Goal: Task Accomplishment & Management: Use online tool/utility

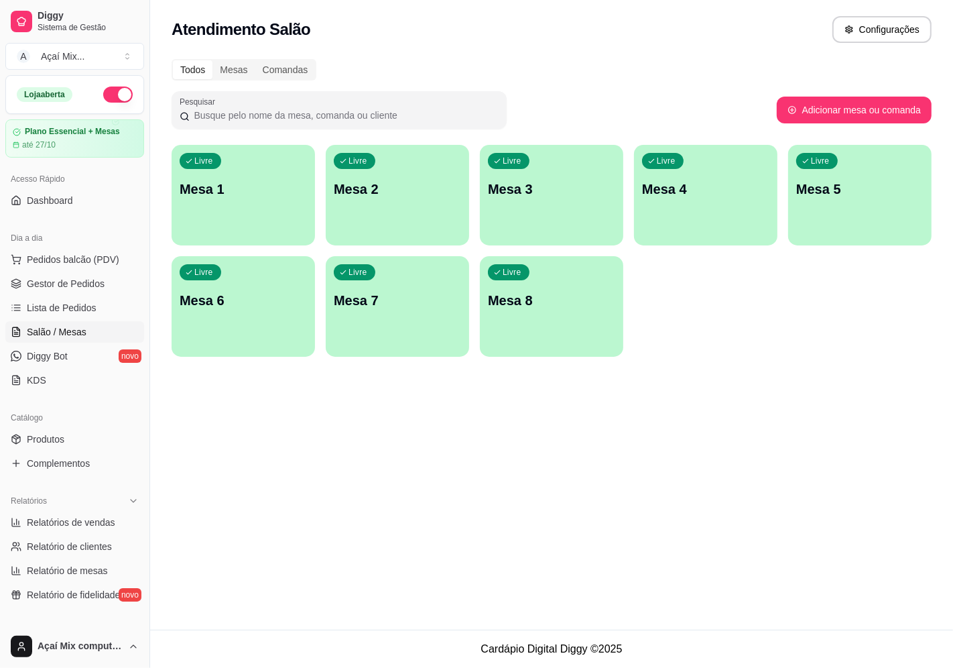
scroll to position [147, 0]
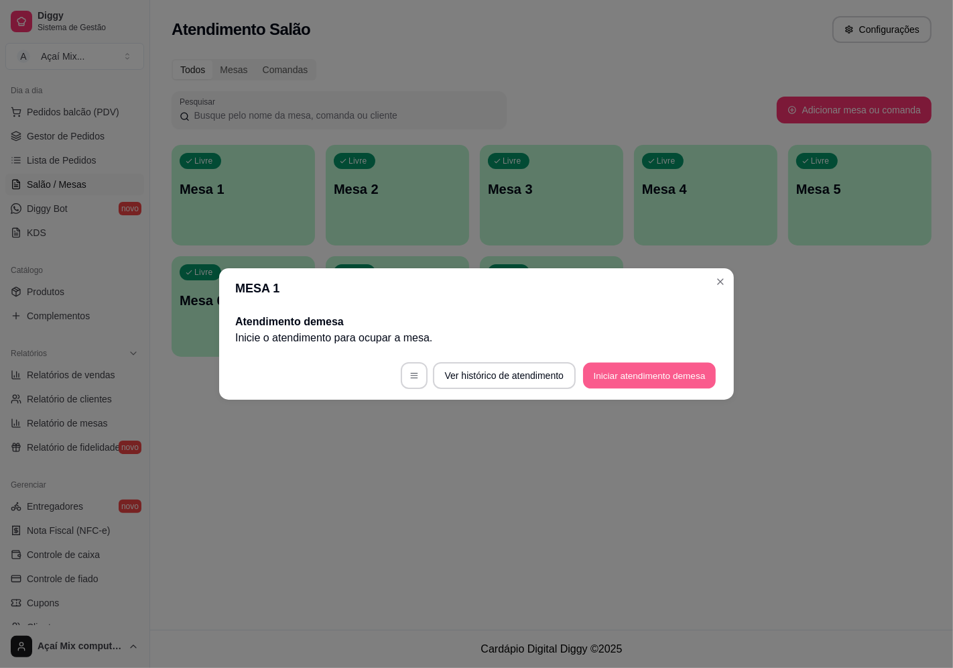
click at [651, 373] on button "Iniciar atendimento de mesa" at bounding box center [649, 376] width 133 height 26
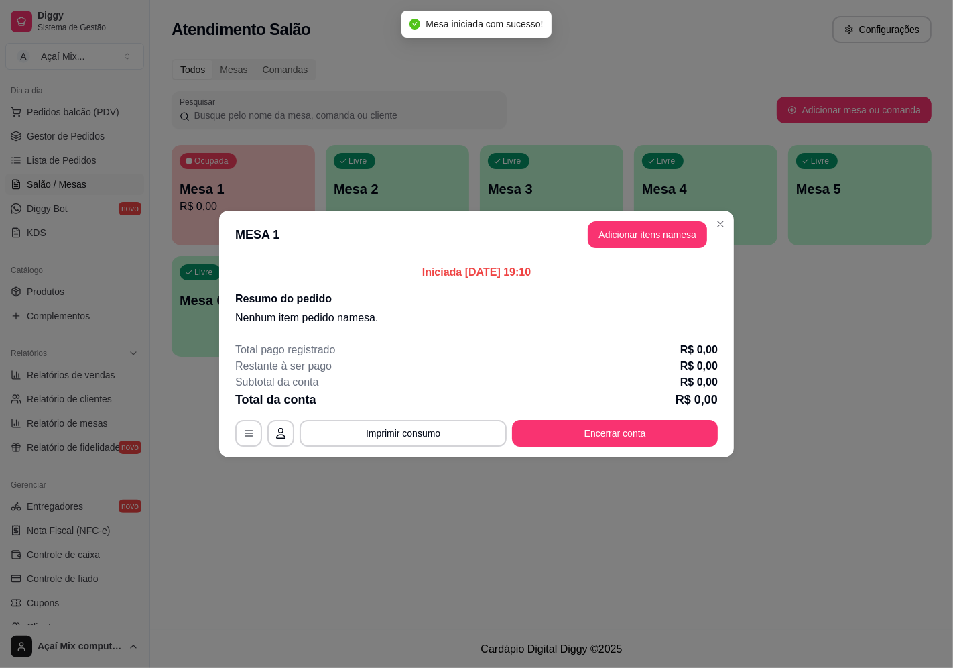
click at [648, 249] on header "MESA 1 Adicionar itens na mesa" at bounding box center [476, 234] width 515 height 48
click at [648, 244] on button "Adicionar itens na mesa" at bounding box center [647, 235] width 115 height 26
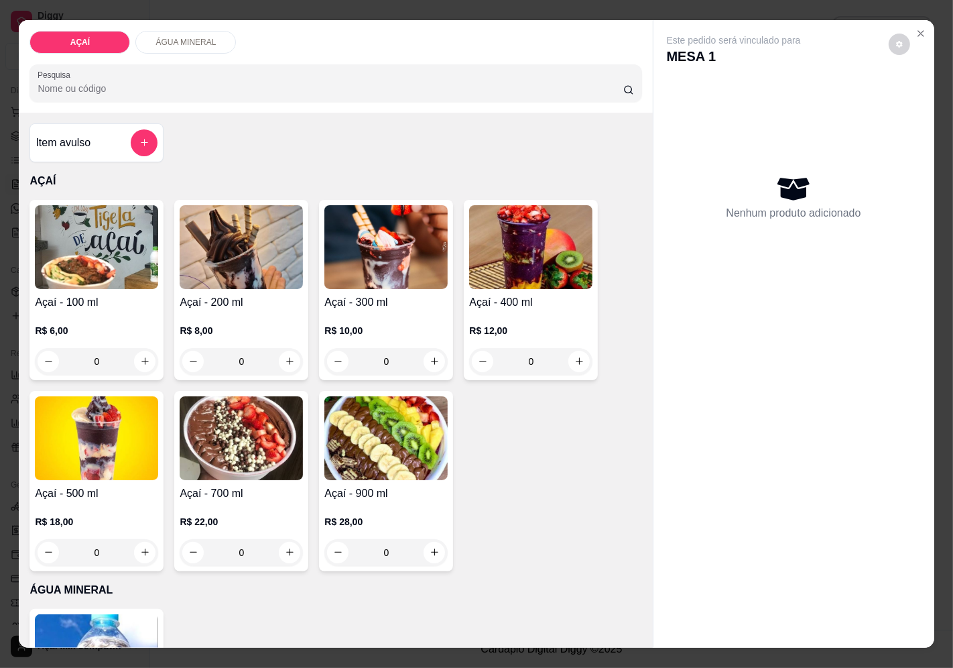
click at [229, 310] on div "R$ 8,00 0" at bounding box center [241, 342] width 123 height 64
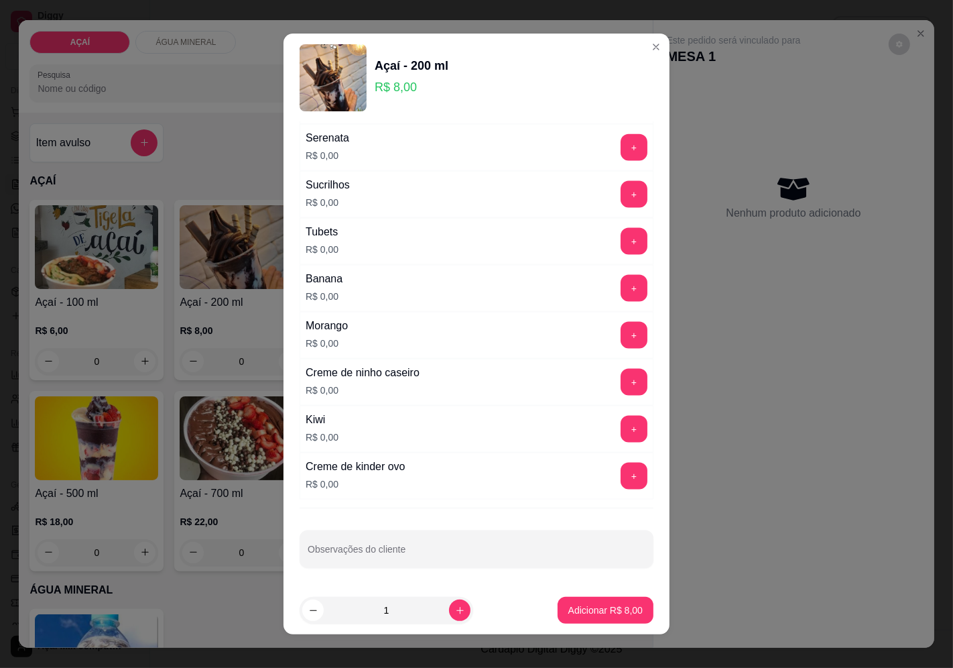
scroll to position [1587, 0]
click at [621, 379] on button "+" at bounding box center [634, 381] width 27 height 27
click at [621, 379] on button "+" at bounding box center [634, 381] width 26 height 26
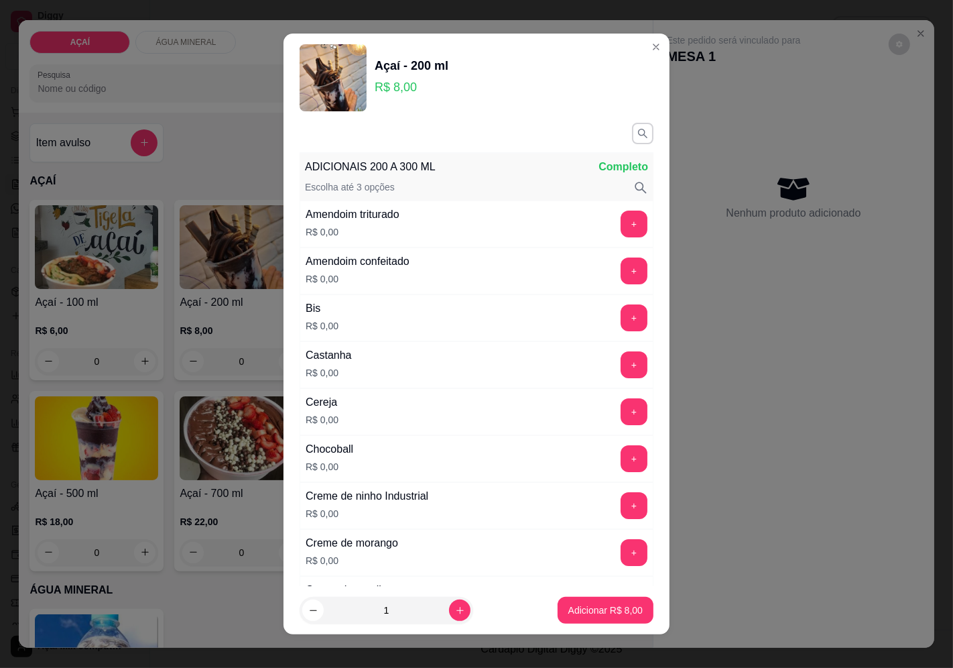
scroll to position [0, 0]
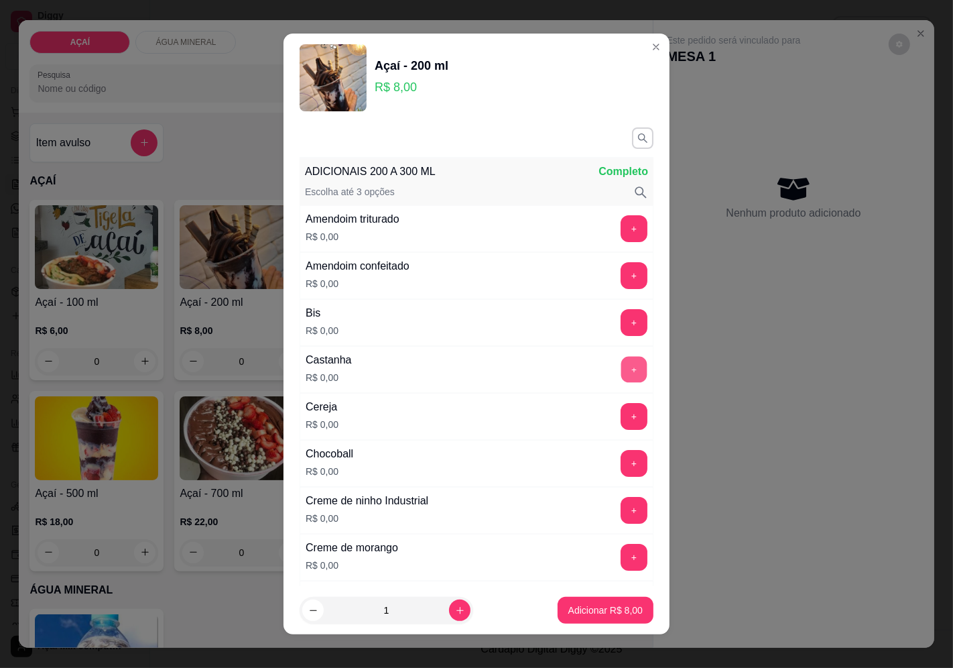
click at [621, 365] on button "+" at bounding box center [634, 369] width 26 height 26
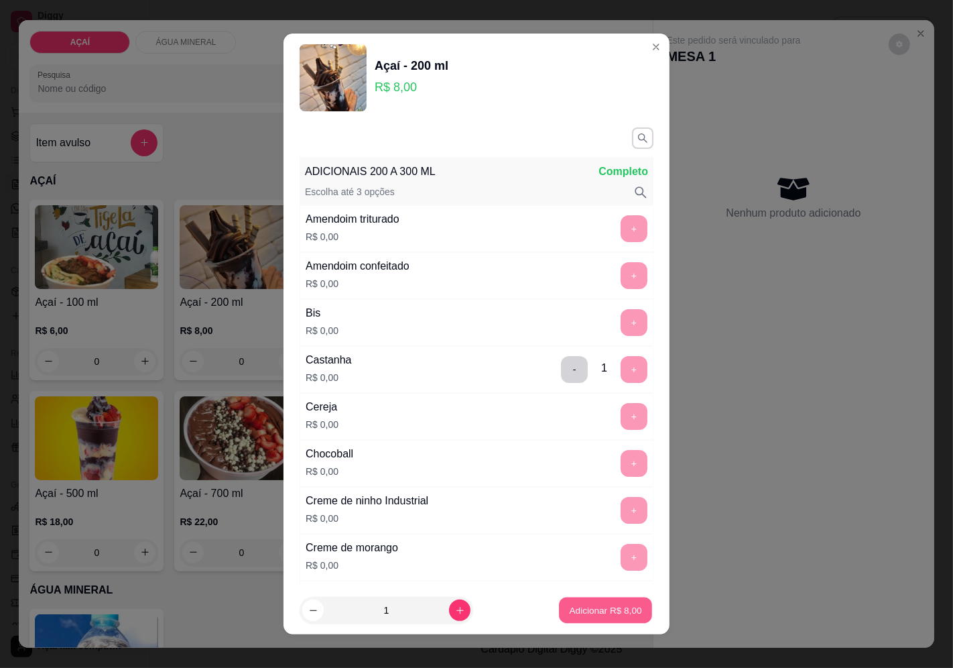
click at [619, 601] on button "Adicionar R$ 8,00" at bounding box center [605, 610] width 93 height 26
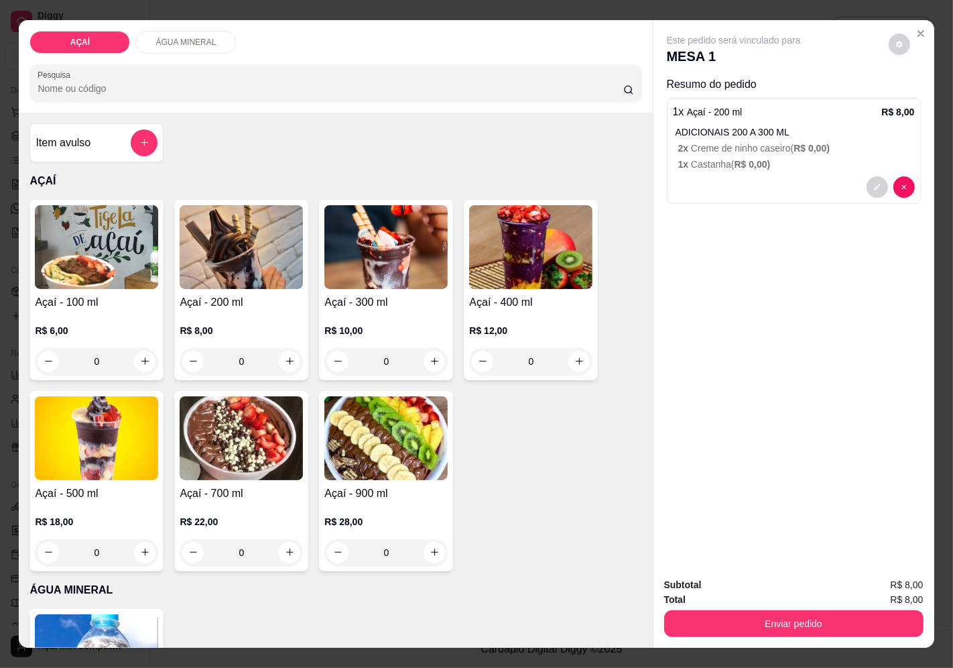
click at [233, 297] on h4 "Açaí - 200 ml" at bounding box center [241, 302] width 123 height 16
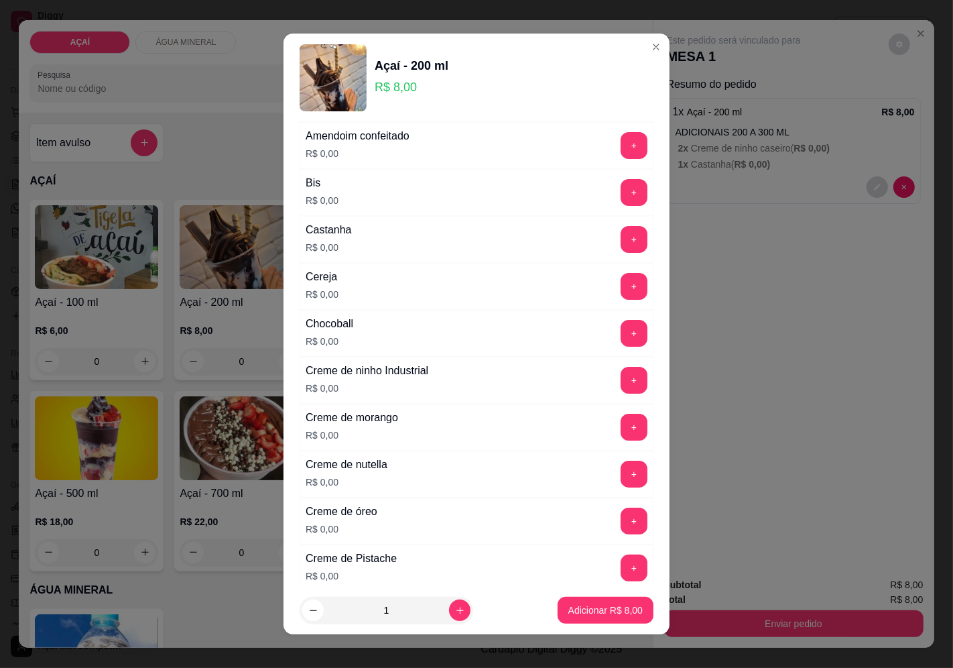
scroll to position [149, 0]
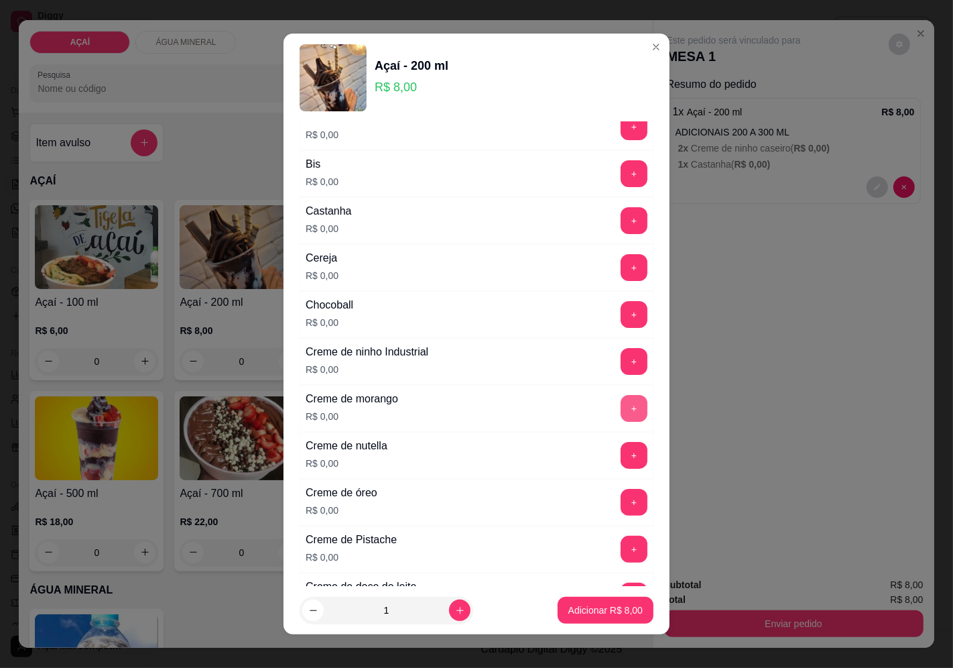
click at [621, 408] on button "+" at bounding box center [634, 408] width 27 height 27
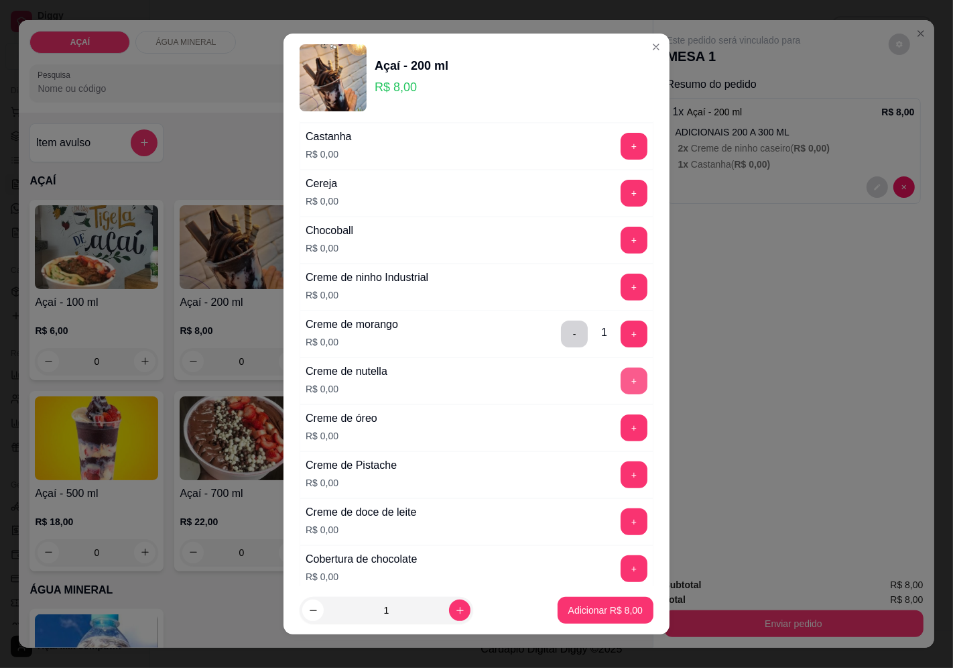
click at [621, 373] on button "+" at bounding box center [634, 380] width 27 height 27
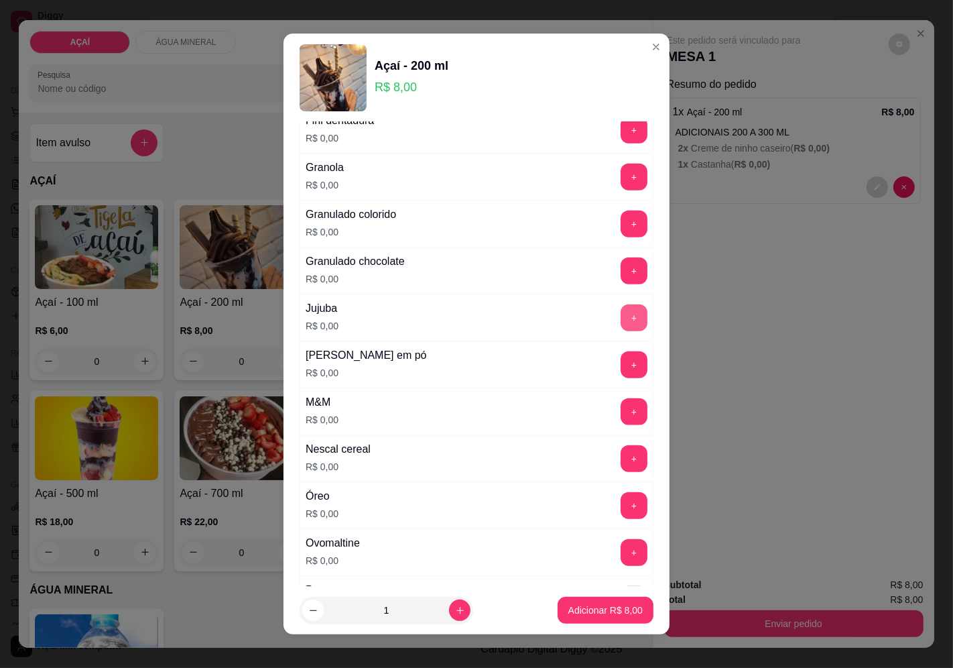
scroll to position [1117, 0]
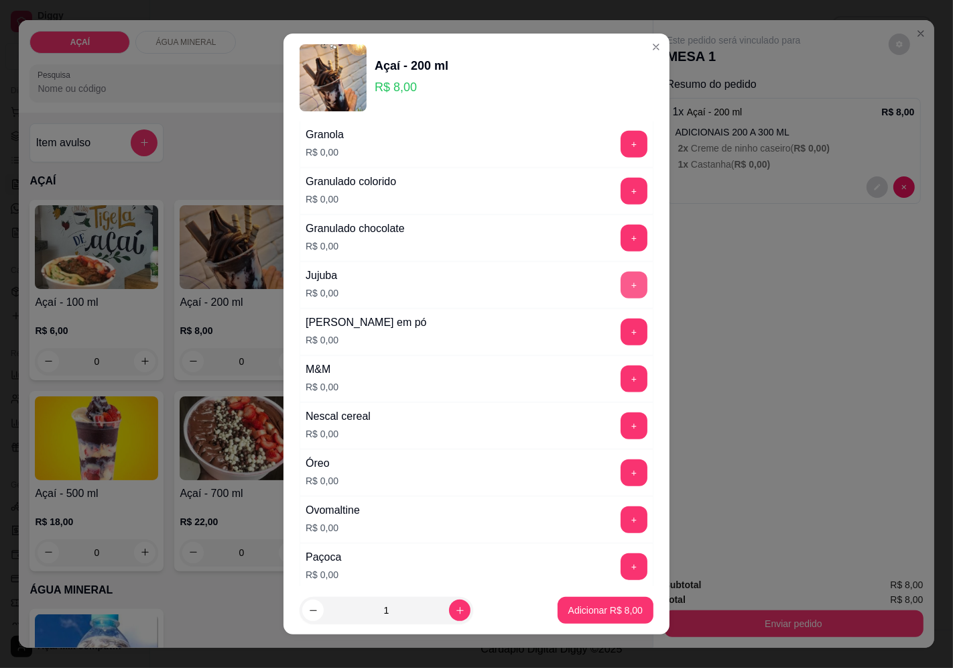
click at [621, 286] on button "+" at bounding box center [634, 284] width 27 height 27
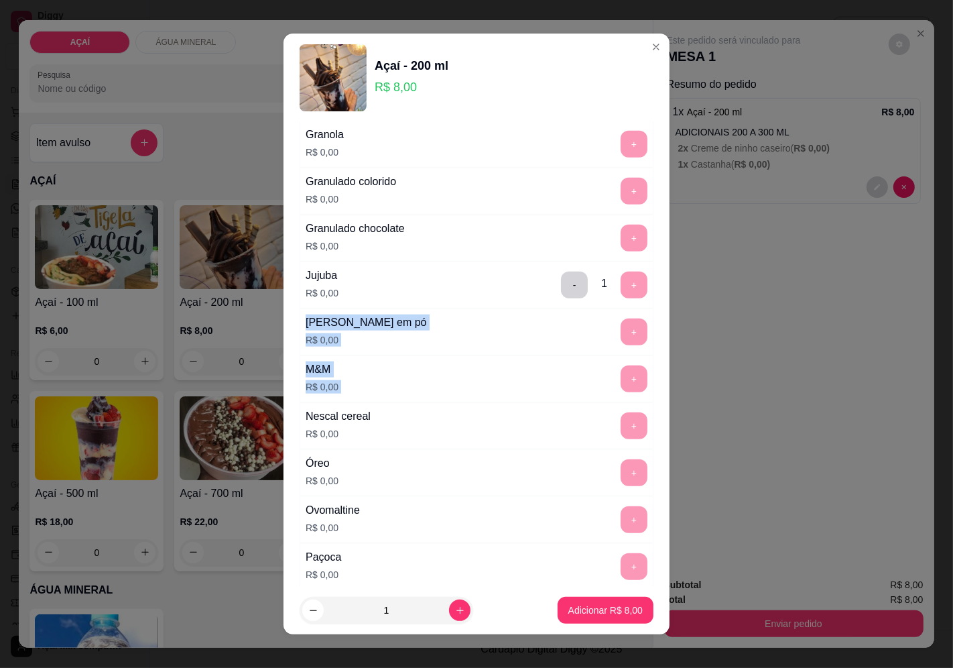
click at [626, 400] on div "ADICIONAIS 200 A 300 ML Completo Escolha até 3 opções Amendoim triturado R$ 0,0…" at bounding box center [477, 354] width 386 height 464
click at [599, 609] on p "Adicionar R$ 8,00" at bounding box center [605, 610] width 72 height 13
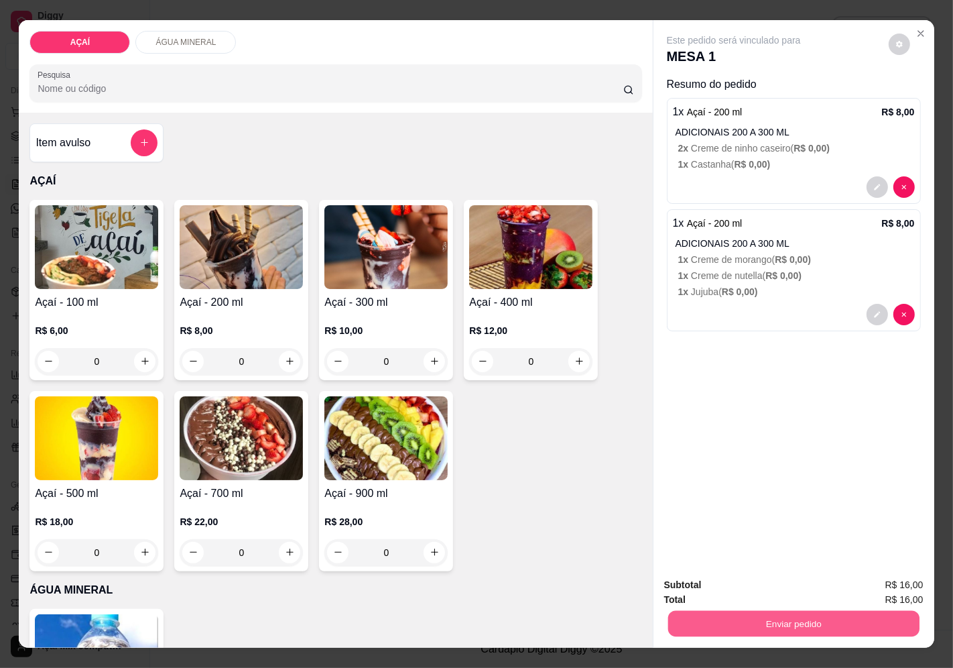
click at [696, 615] on button "Enviar pedido" at bounding box center [793, 624] width 251 height 26
click at [879, 577] on button "Enviar pedido" at bounding box center [888, 584] width 74 height 25
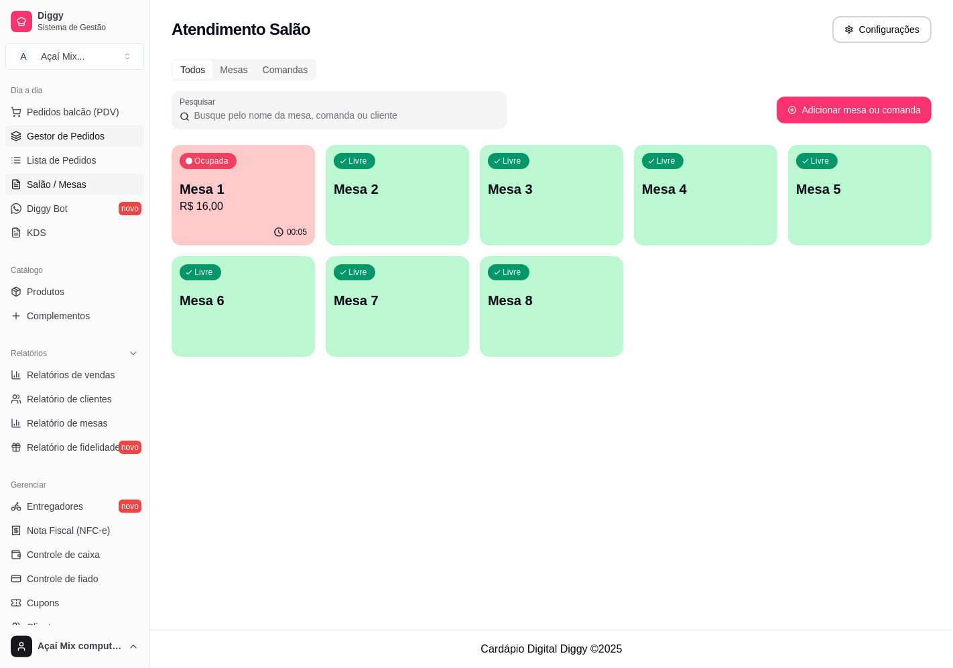
click at [74, 145] on link "Gestor de Pedidos" at bounding box center [74, 135] width 139 height 21
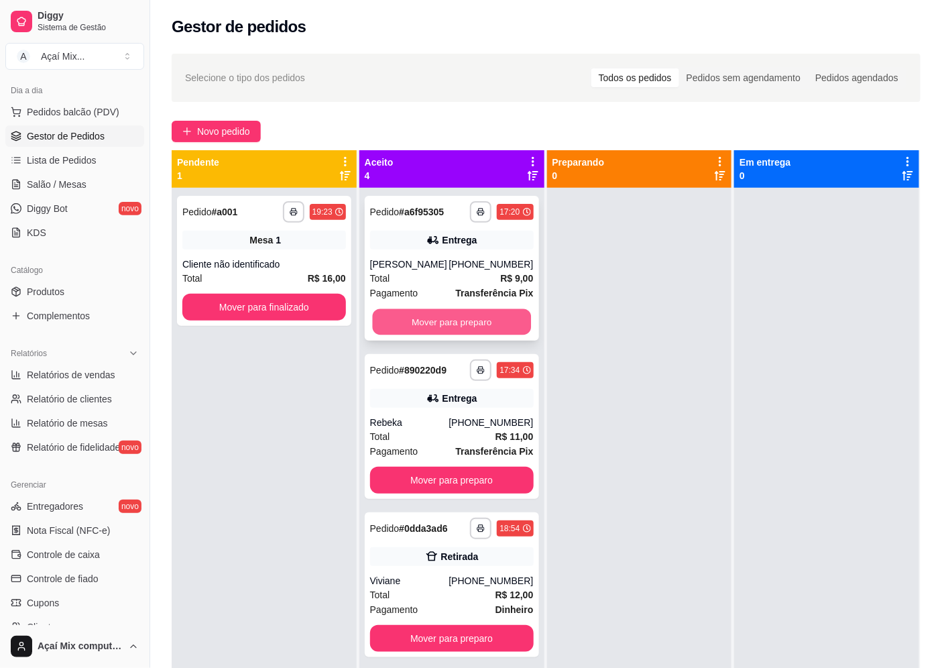
click at [473, 322] on button "Mover para preparo" at bounding box center [451, 322] width 158 height 26
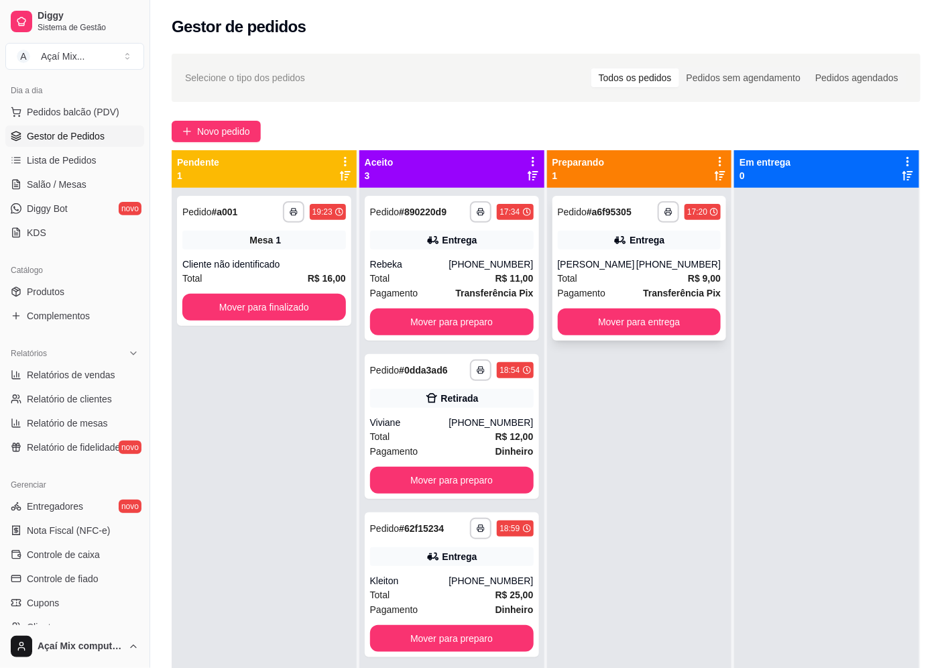
click at [719, 323] on div "**********" at bounding box center [639, 268] width 174 height 145
click at [678, 319] on button "Mover para entrega" at bounding box center [639, 322] width 158 height 26
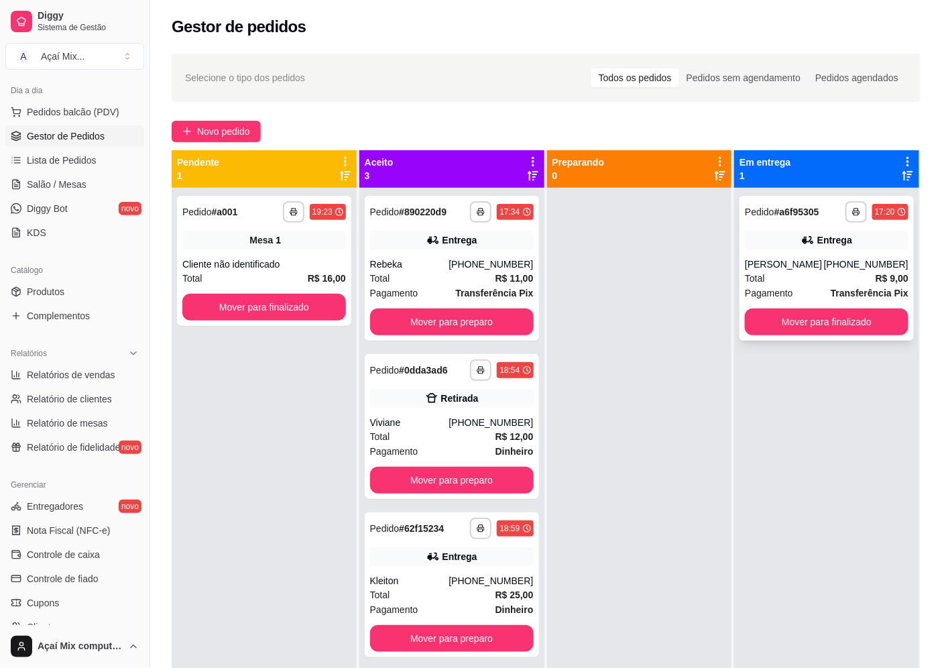
click at [835, 235] on div "Entrega" at bounding box center [834, 239] width 35 height 13
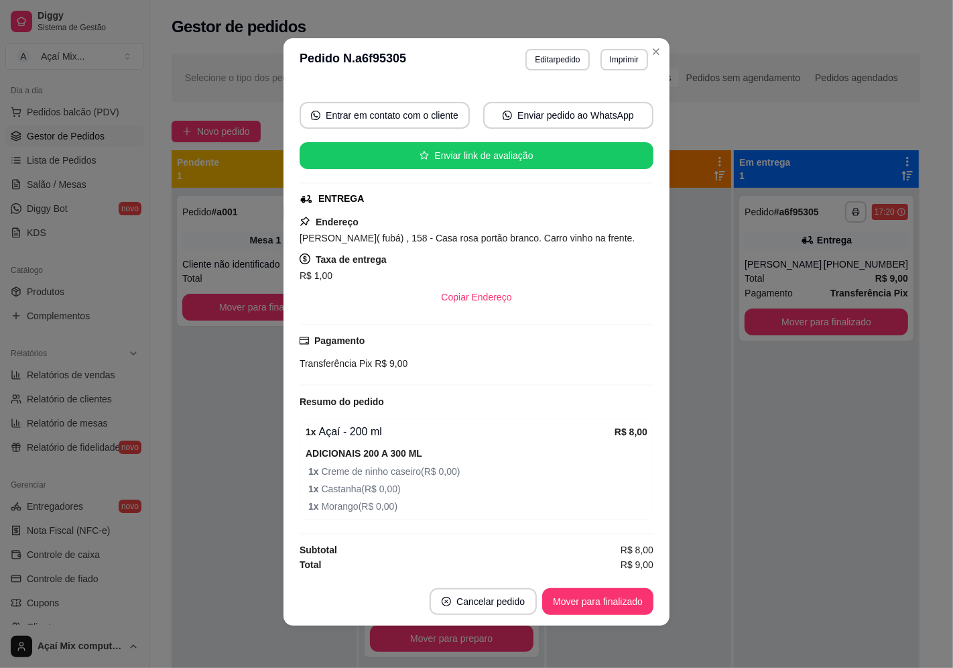
scroll to position [3, 0]
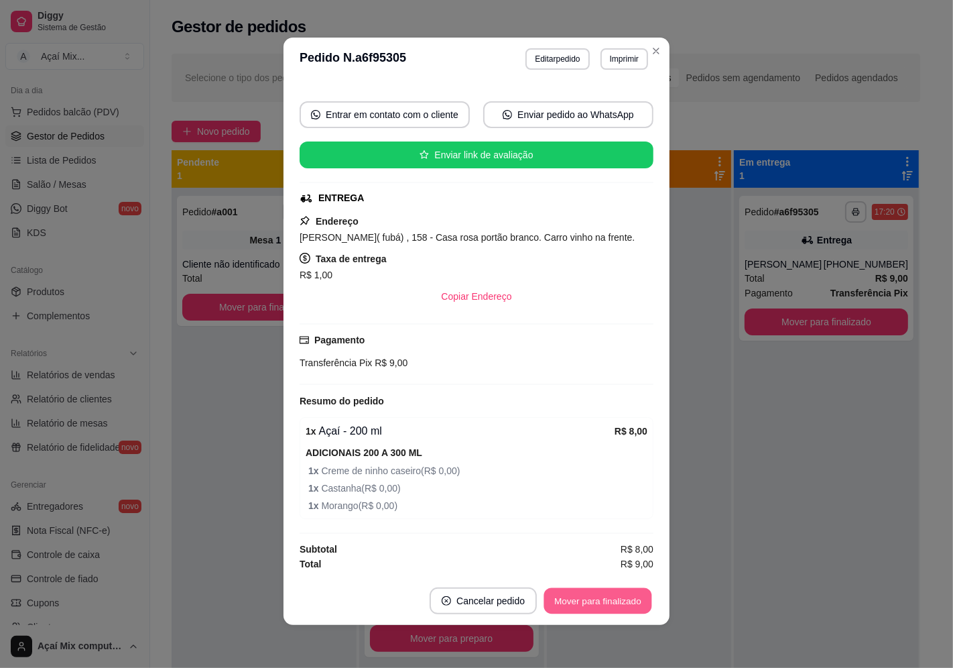
click at [597, 605] on button "Mover para finalizado" at bounding box center [598, 601] width 108 height 26
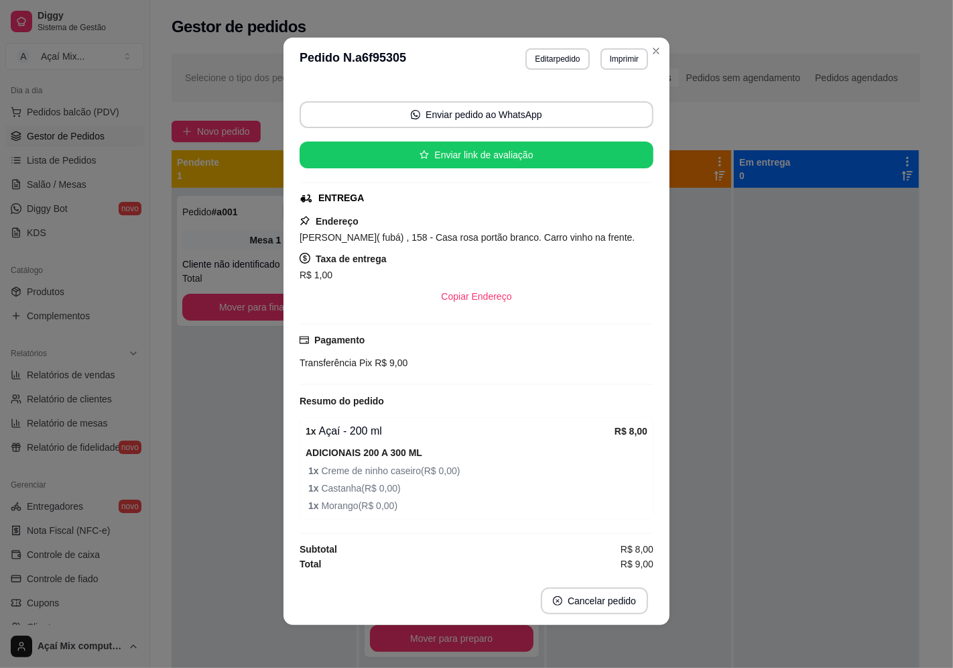
scroll to position [95, 0]
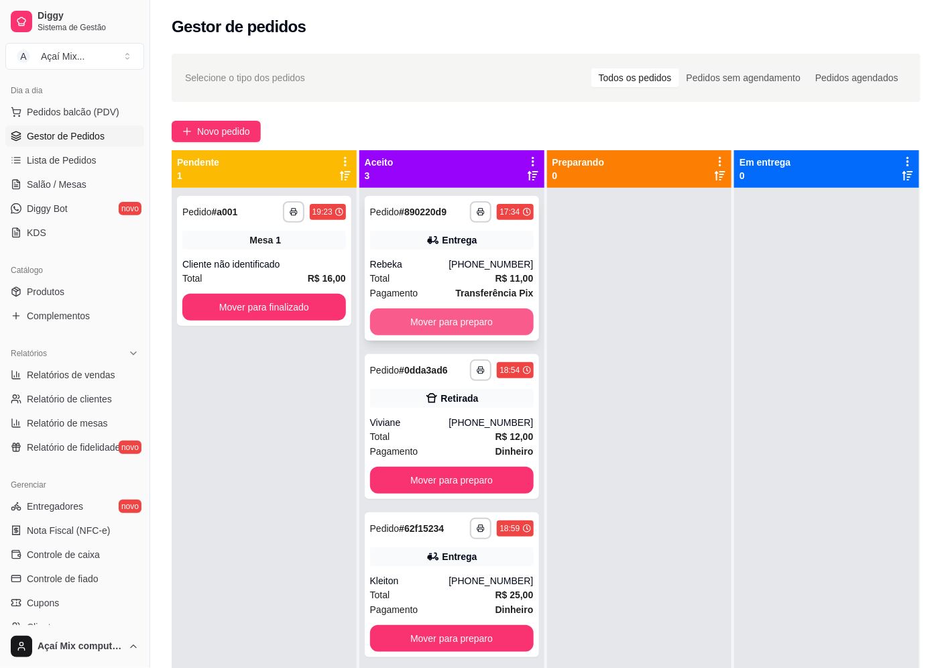
click at [457, 319] on button "Mover para preparo" at bounding box center [452, 321] width 164 height 27
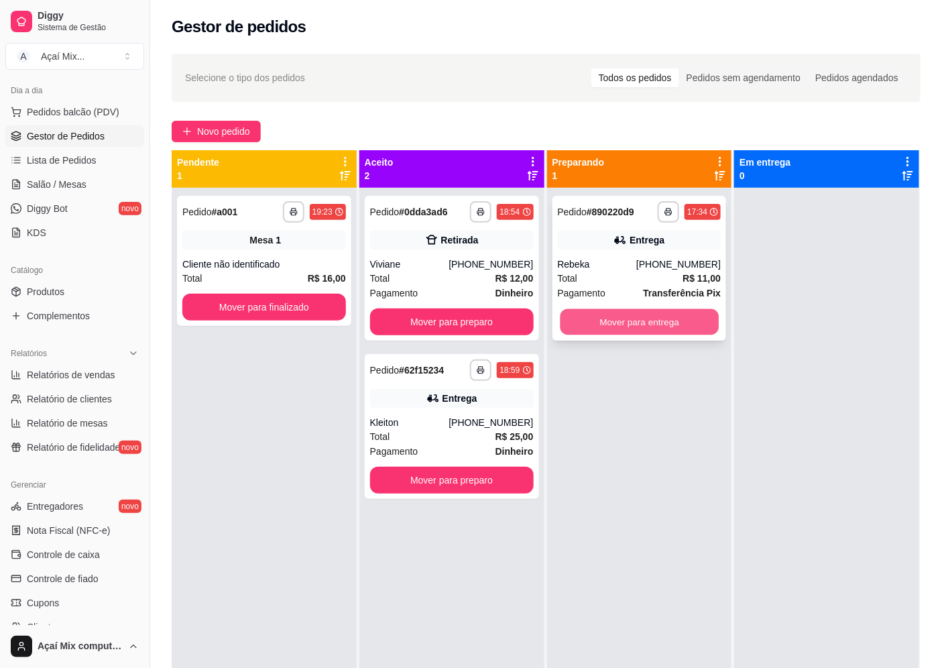
click at [560, 325] on button "Mover para entrega" at bounding box center [639, 322] width 158 height 26
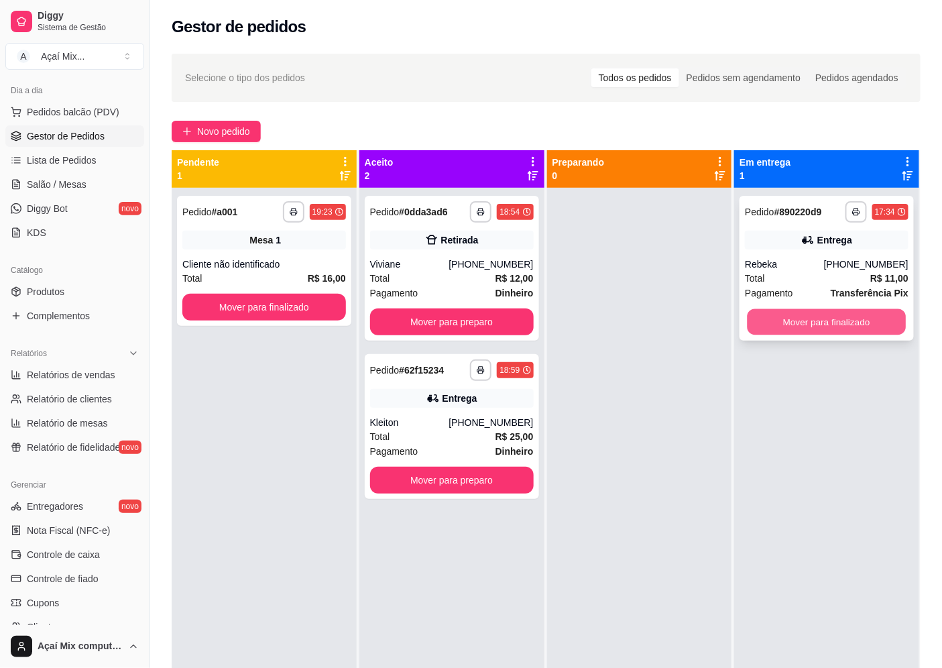
click at [752, 326] on button "Mover para finalizado" at bounding box center [826, 322] width 158 height 26
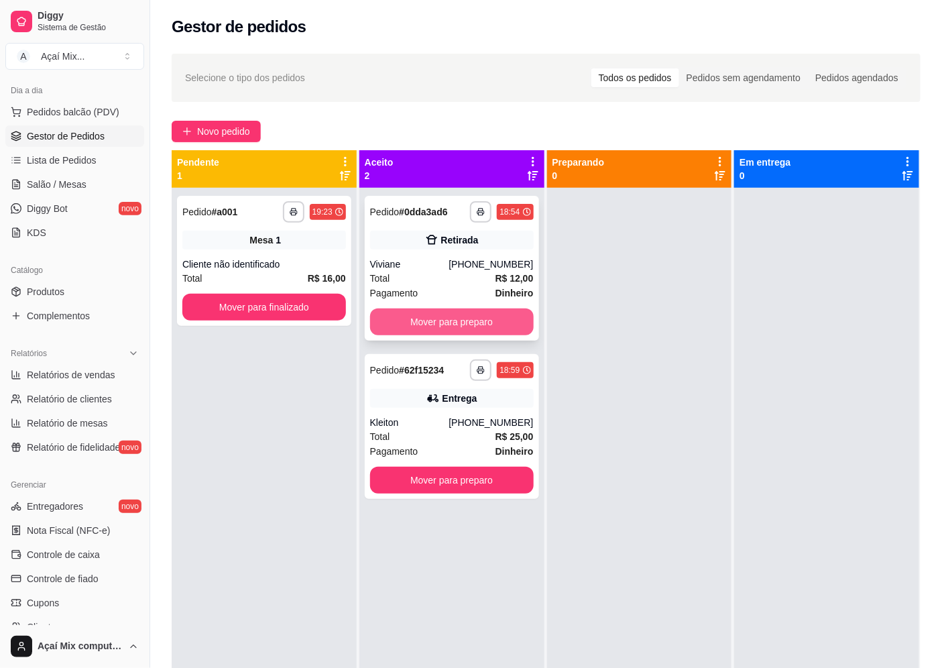
click at [491, 310] on button "Mover para preparo" at bounding box center [452, 321] width 164 height 27
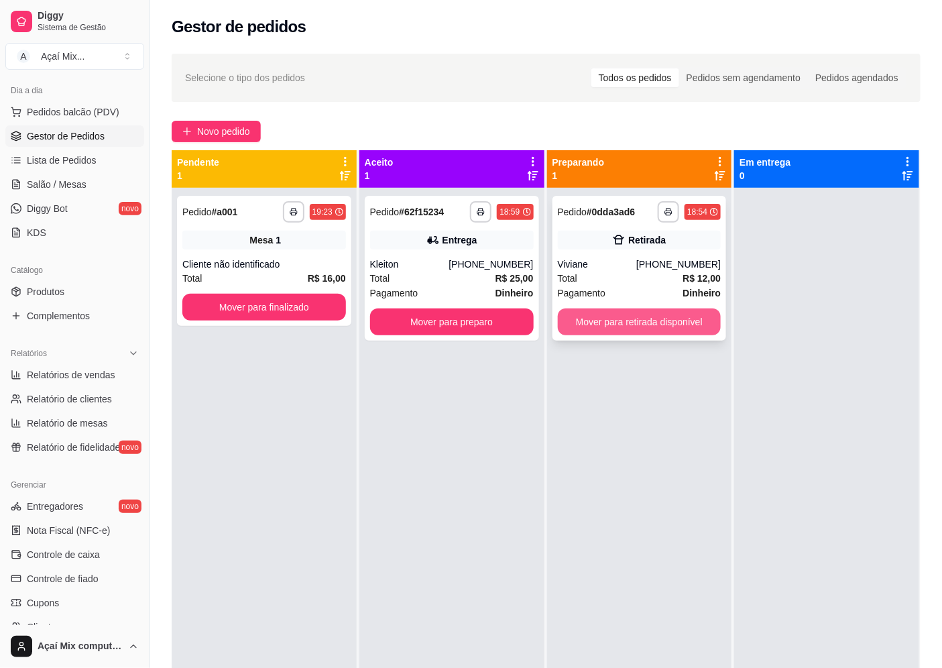
click at [599, 318] on button "Mover para retirada disponível" at bounding box center [640, 321] width 164 height 27
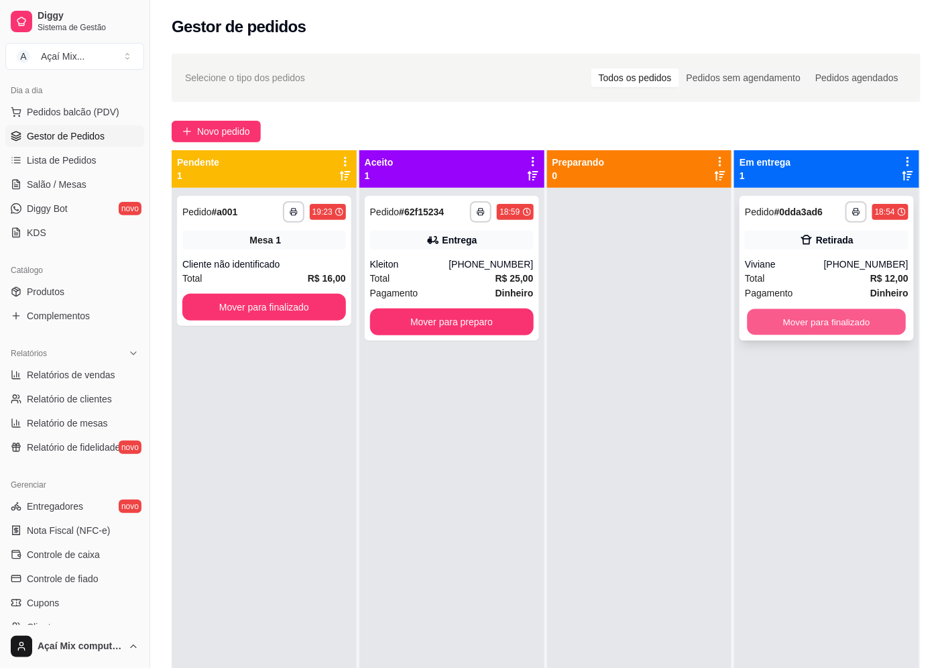
click at [845, 317] on button "Mover para finalizado" at bounding box center [826, 322] width 158 height 26
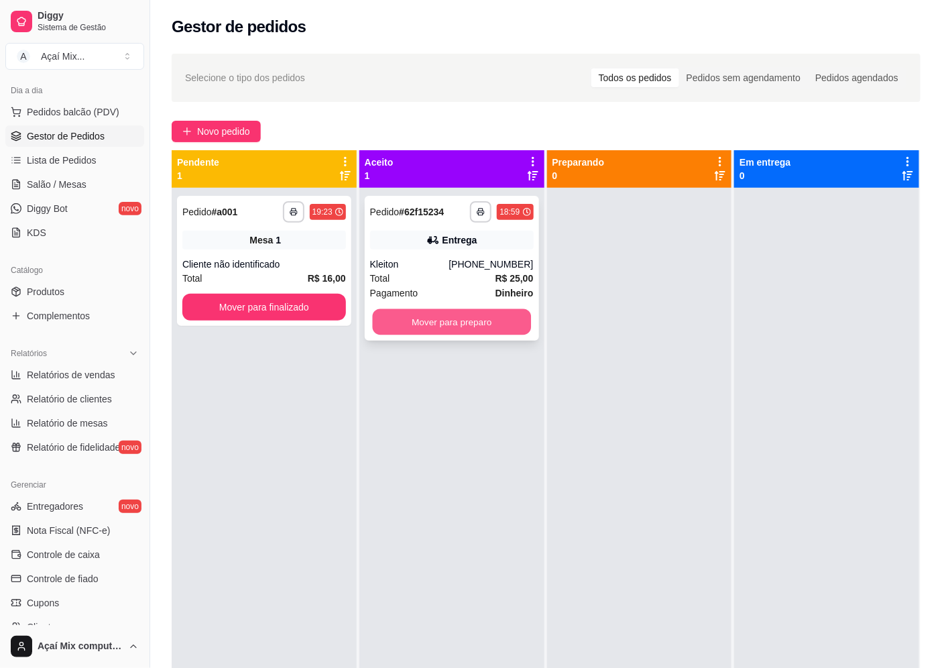
click at [424, 324] on button "Mover para preparo" at bounding box center [451, 322] width 158 height 26
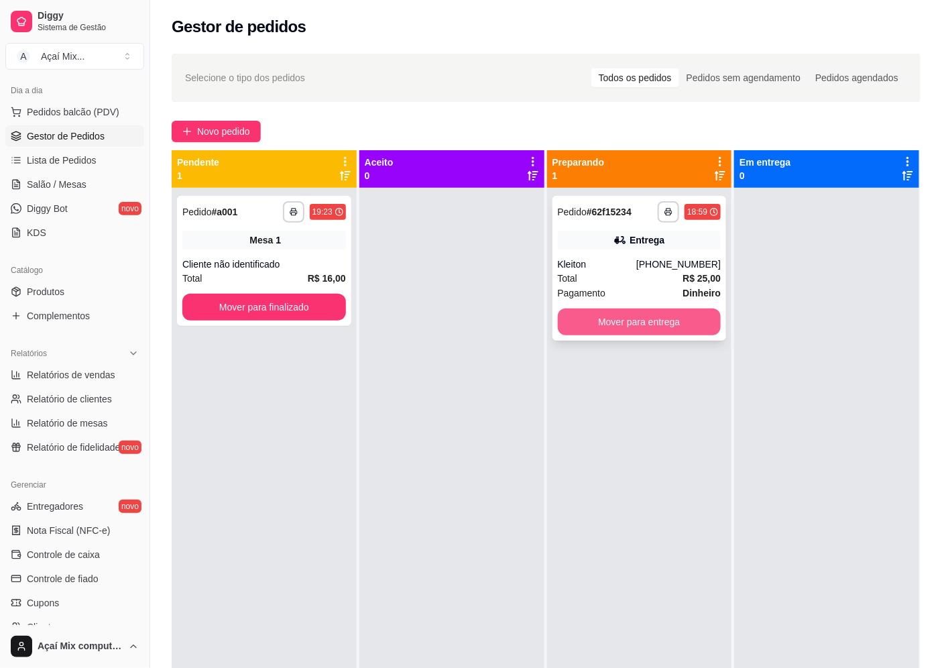
click at [601, 324] on button "Mover para entrega" at bounding box center [640, 321] width 164 height 27
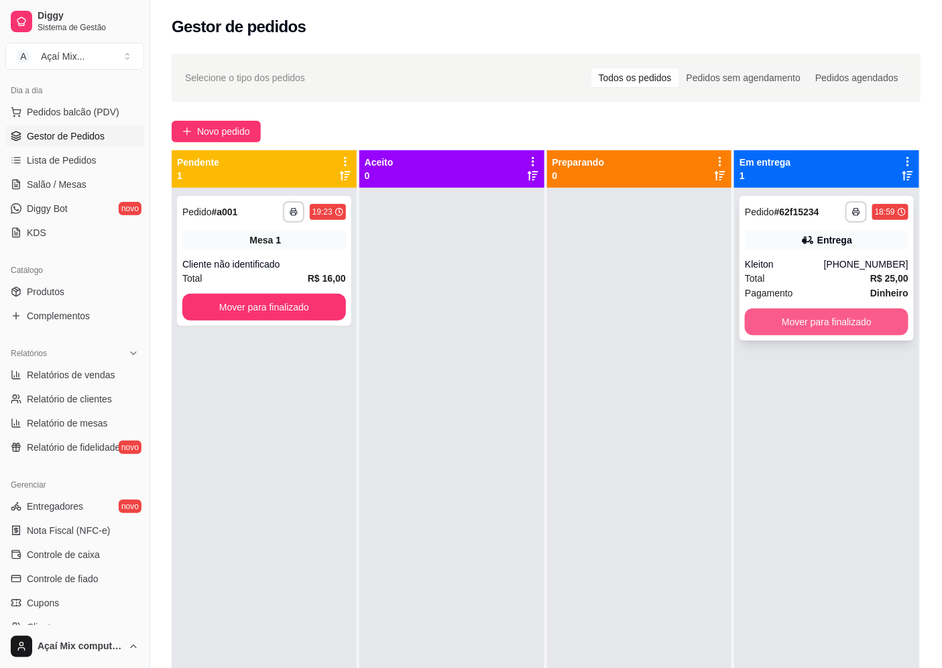
click at [856, 332] on button "Mover para finalizado" at bounding box center [827, 321] width 164 height 27
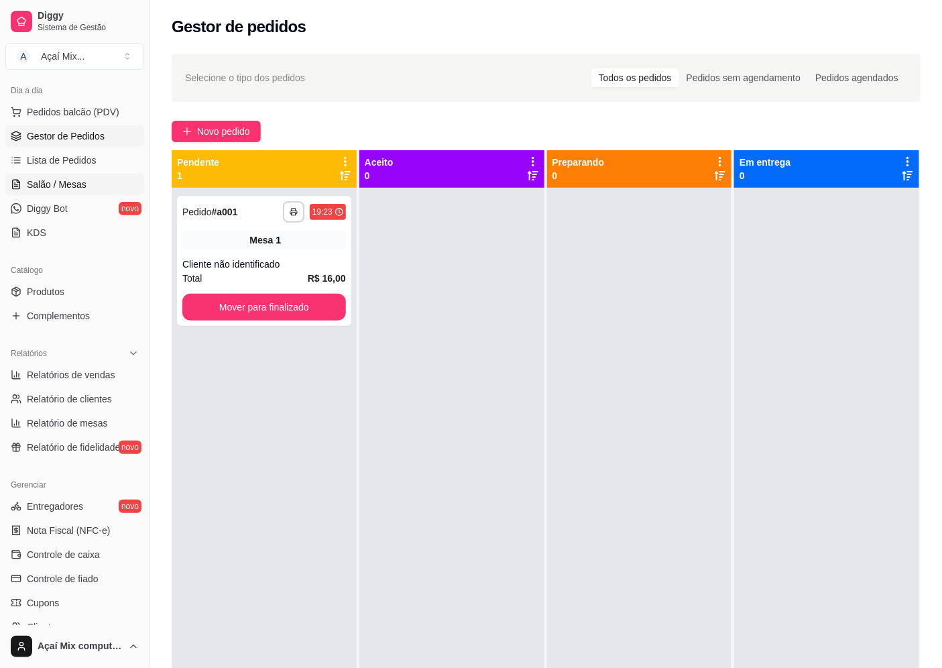
click at [58, 182] on span "Salão / Mesas" at bounding box center [57, 184] width 60 height 13
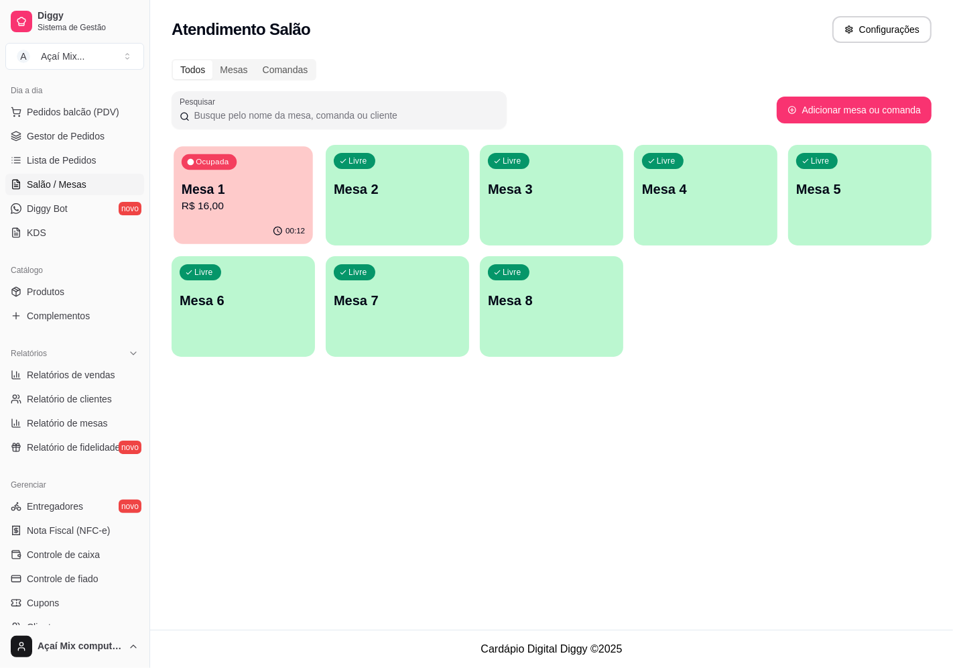
click at [253, 237] on div "00:12" at bounding box center [243, 231] width 139 height 25
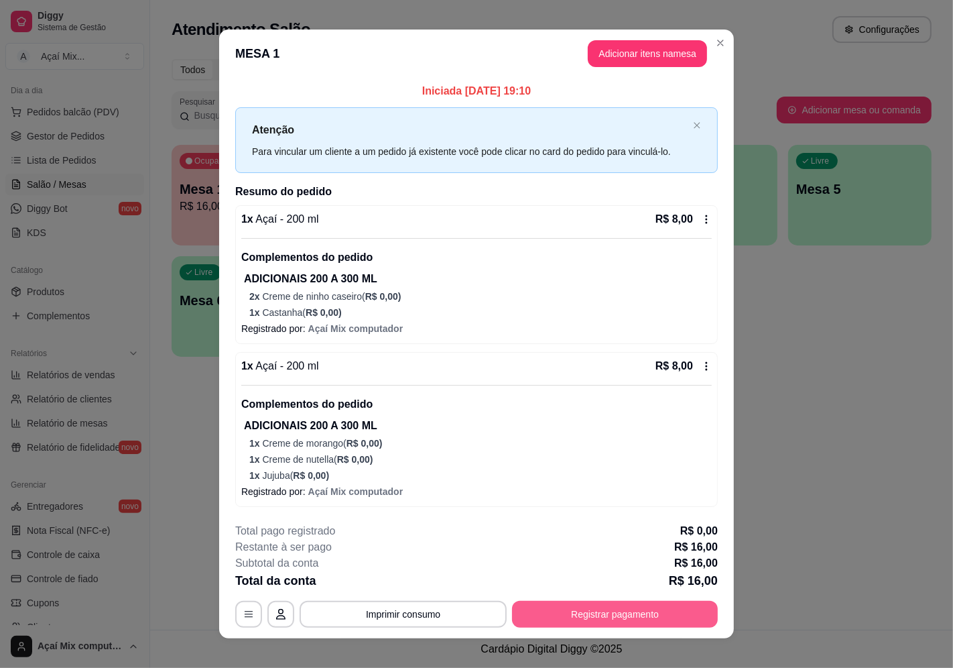
click at [560, 605] on button "Registrar pagamento" at bounding box center [615, 614] width 206 height 27
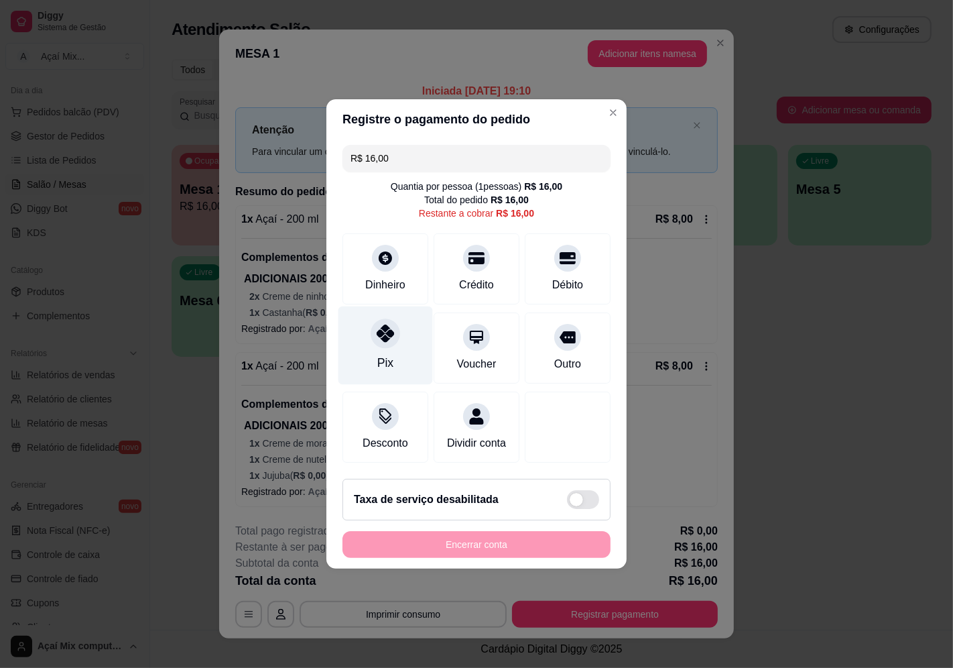
click at [391, 369] on div "Pix" at bounding box center [386, 345] width 95 height 78
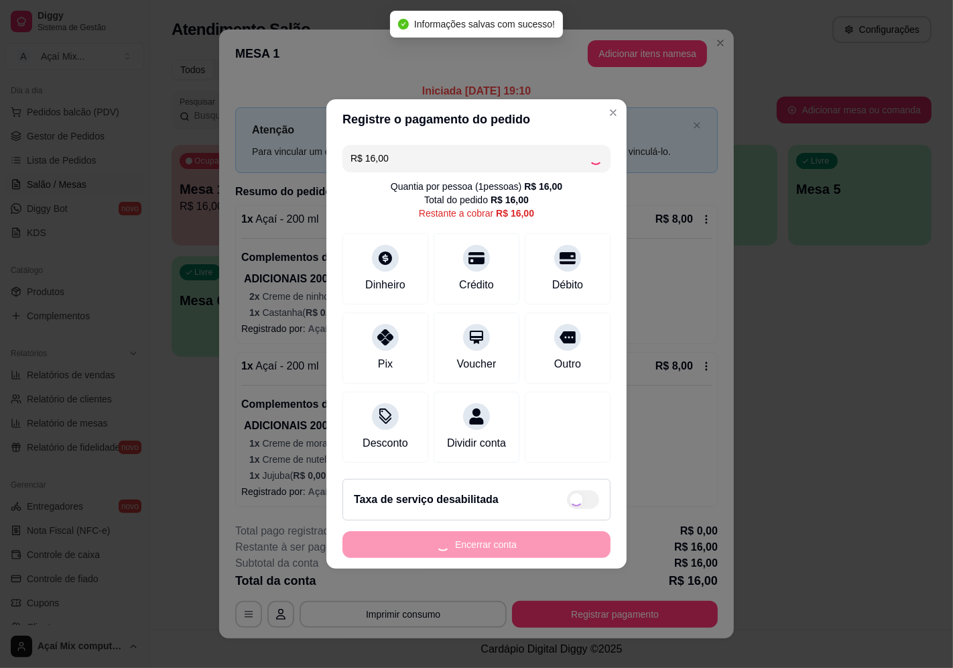
type input "R$ 0,00"
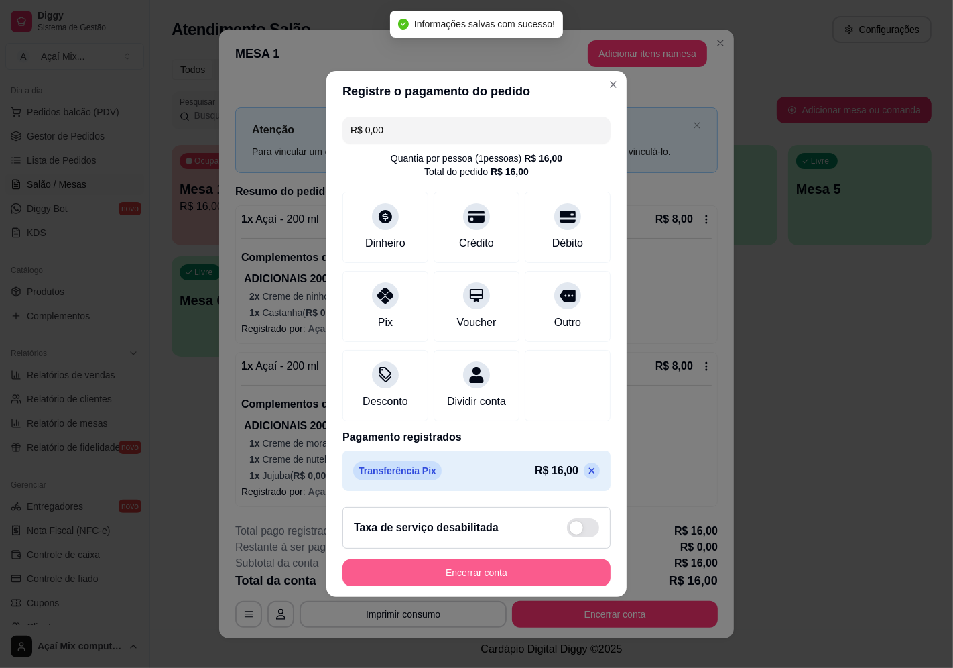
click at [494, 584] on button "Encerrar conta" at bounding box center [477, 572] width 268 height 27
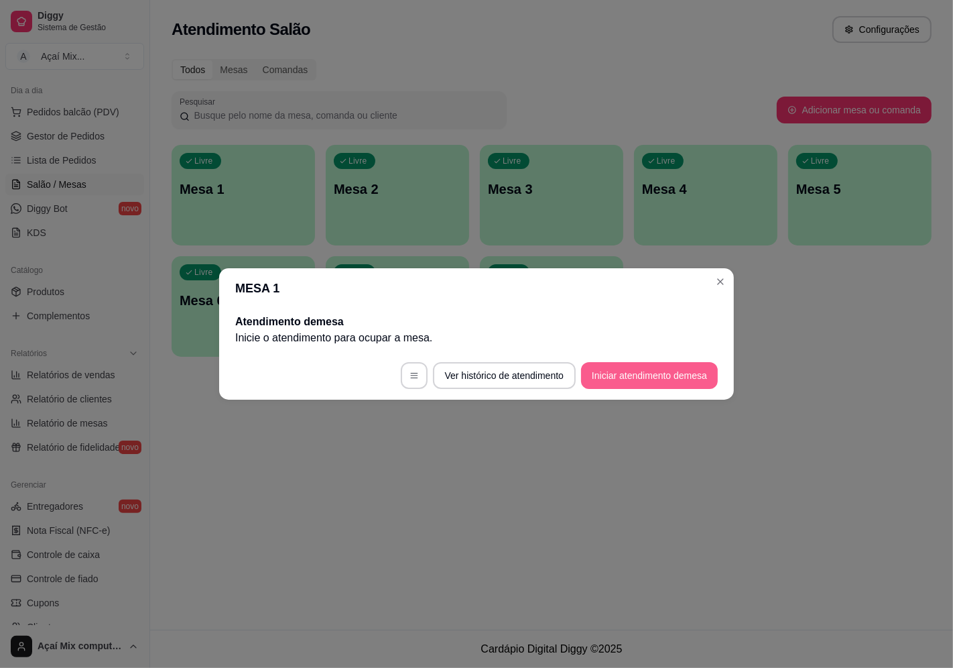
click at [641, 379] on button "Iniciar atendimento de mesa" at bounding box center [649, 375] width 137 height 27
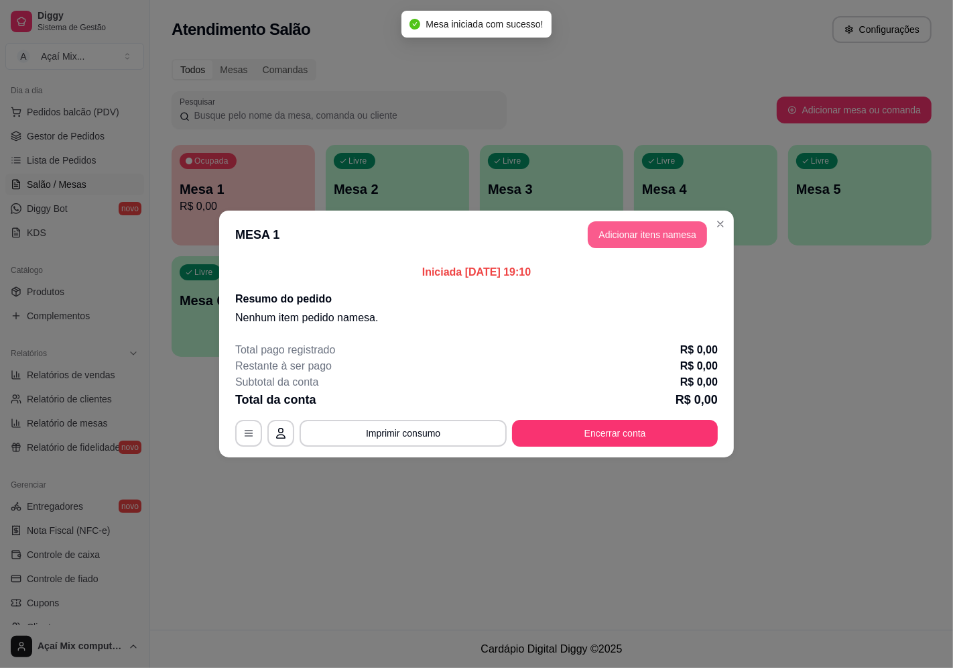
click at [655, 236] on button "Adicionar itens na mesa" at bounding box center [647, 234] width 119 height 27
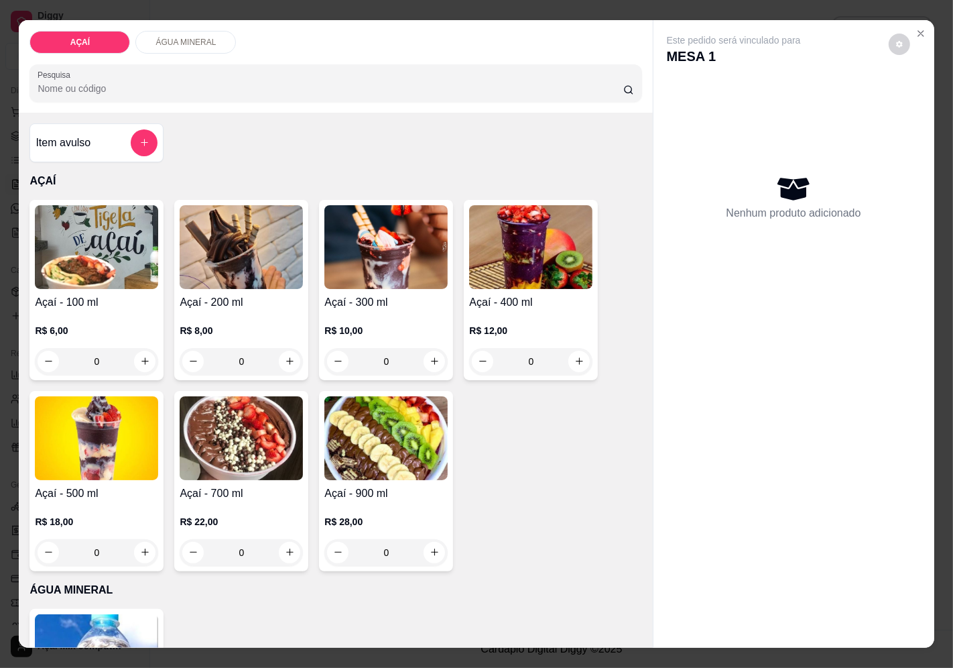
click at [48, 310] on div "R$ 6,00 0" at bounding box center [96, 342] width 123 height 64
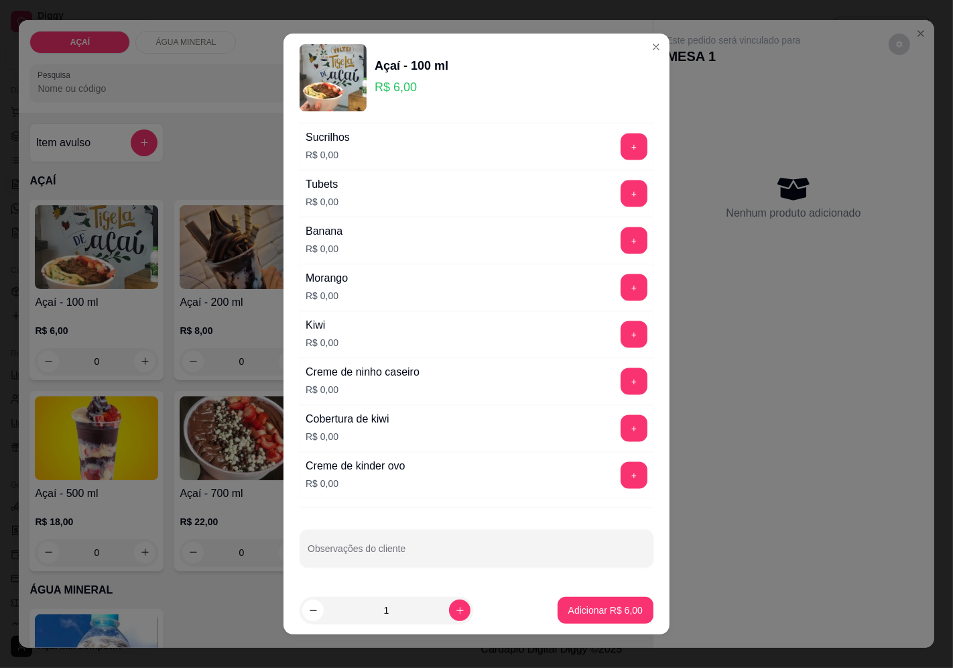
scroll to position [1587, 0]
click at [621, 380] on button "+" at bounding box center [634, 381] width 27 height 27
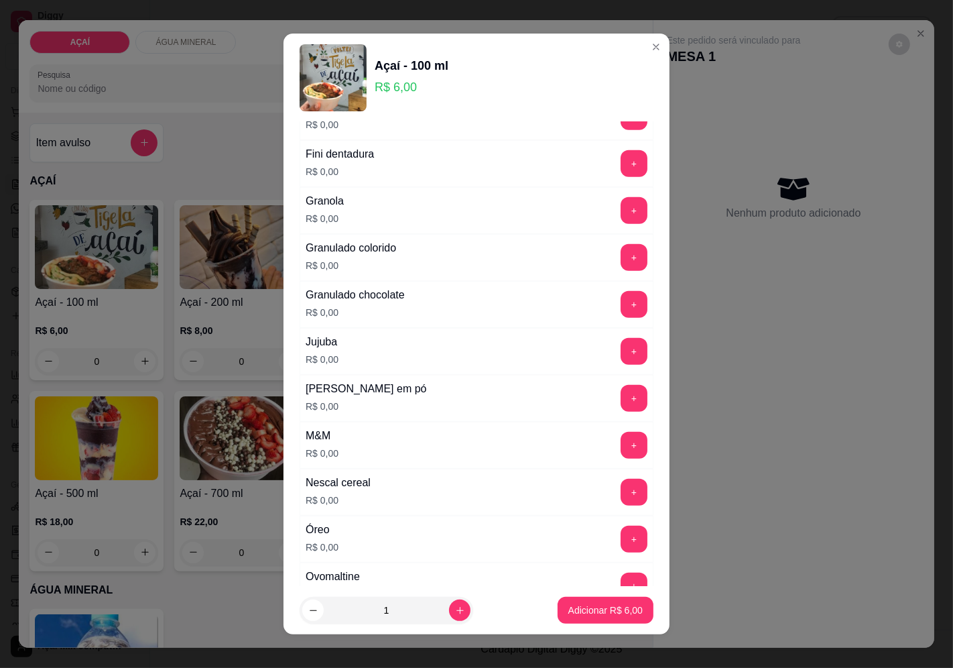
scroll to position [992, 0]
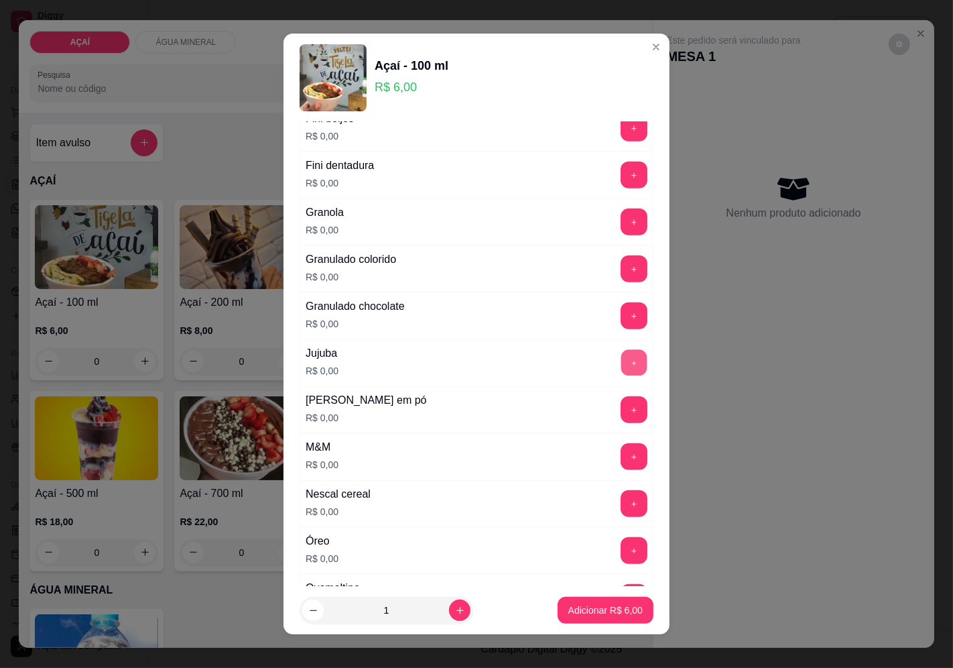
click at [621, 372] on button "+" at bounding box center [634, 362] width 26 height 26
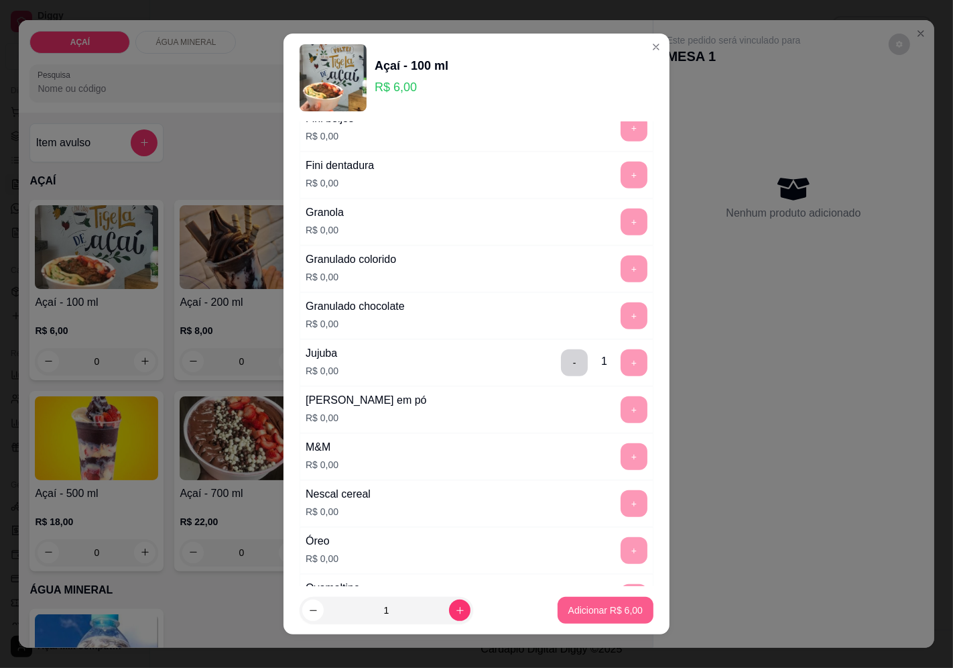
click at [587, 607] on p "Adicionar R$ 6,00" at bounding box center [605, 609] width 74 height 13
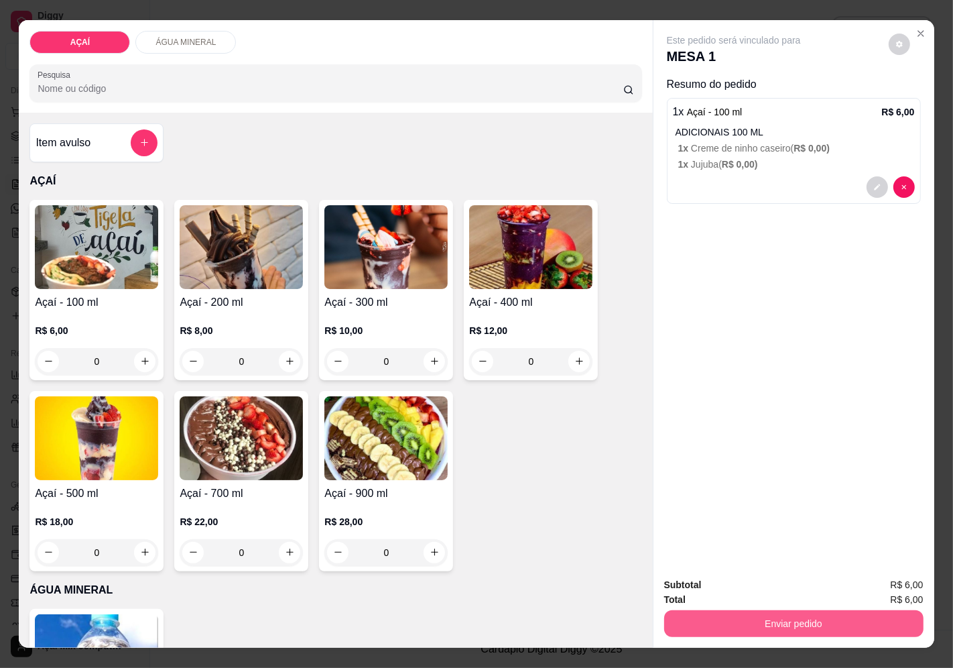
click at [711, 610] on button "Enviar pedido" at bounding box center [793, 623] width 259 height 27
click at [863, 607] on div "Enviar pedido" at bounding box center [793, 622] width 259 height 30
click at [858, 633] on div "Subtotal R$ 6,00 Total R$ 6,00 Enviar pedido" at bounding box center [794, 606] width 281 height 81
click at [853, 623] on button "Enviar pedido" at bounding box center [793, 624] width 251 height 26
click at [877, 589] on button "Enviar pedido" at bounding box center [889, 584] width 76 height 25
